Goal: Book appointment/travel/reservation

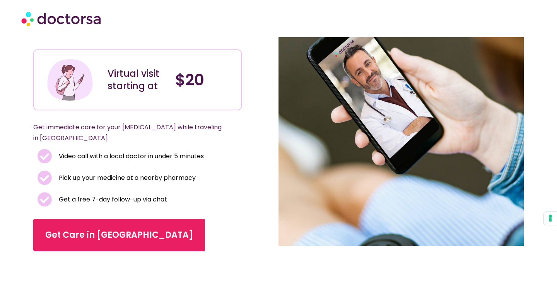
scroll to position [87, 0]
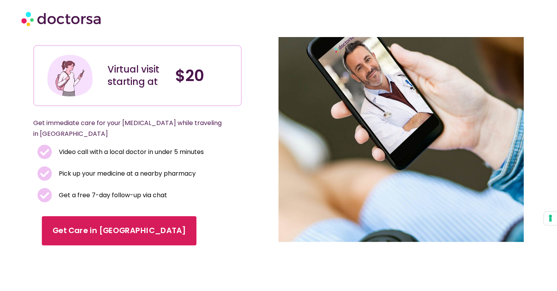
click at [69, 225] on span "Get Care in [GEOGRAPHIC_DATA]" at bounding box center [119, 230] width 133 height 11
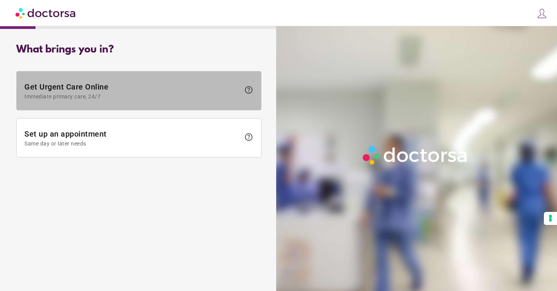
click at [223, 87] on span "Get Urgent Care Online Immediate primary care, 24/7" at bounding box center [132, 90] width 216 height 17
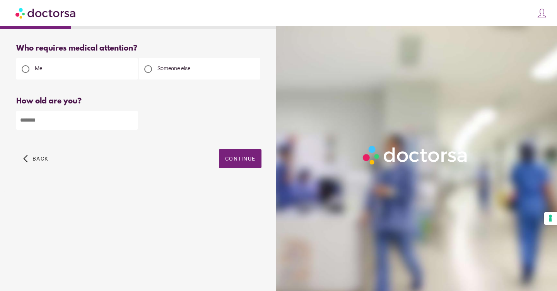
click at [112, 125] on input "number" at bounding box center [76, 120] width 121 height 19
